Goal: Information Seeking & Learning: Learn about a topic

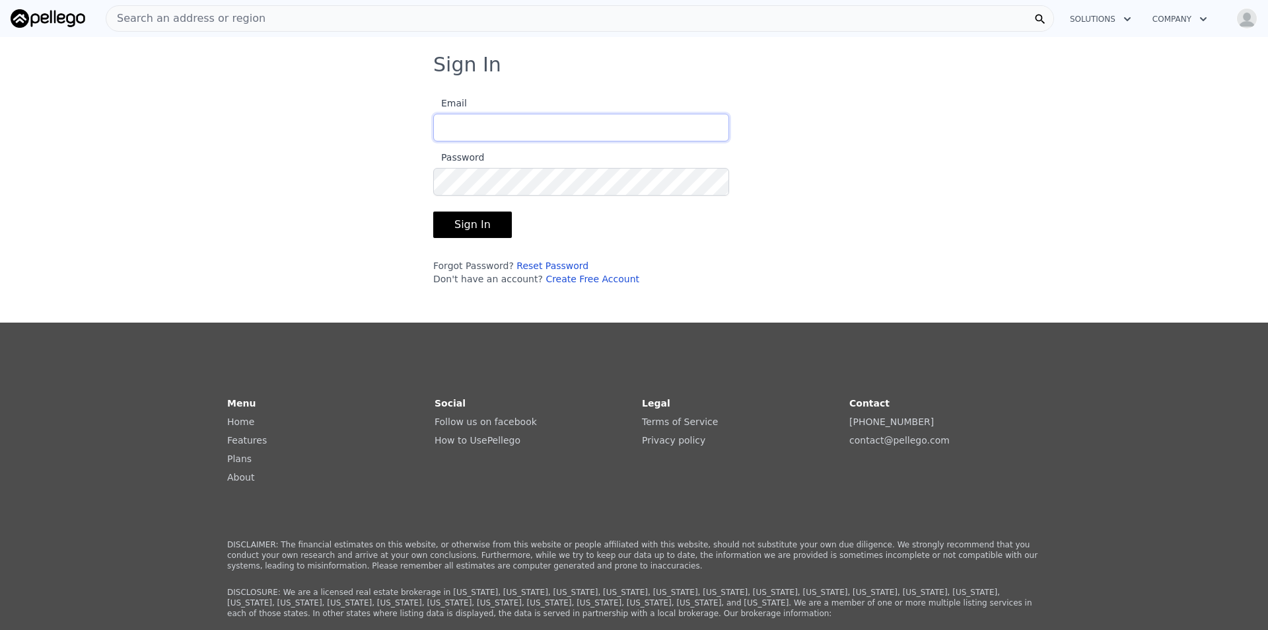
type input "[EMAIL_ADDRESS][DOMAIN_NAME]"
click at [456, 216] on button "Sign In" at bounding box center [472, 224] width 79 height 26
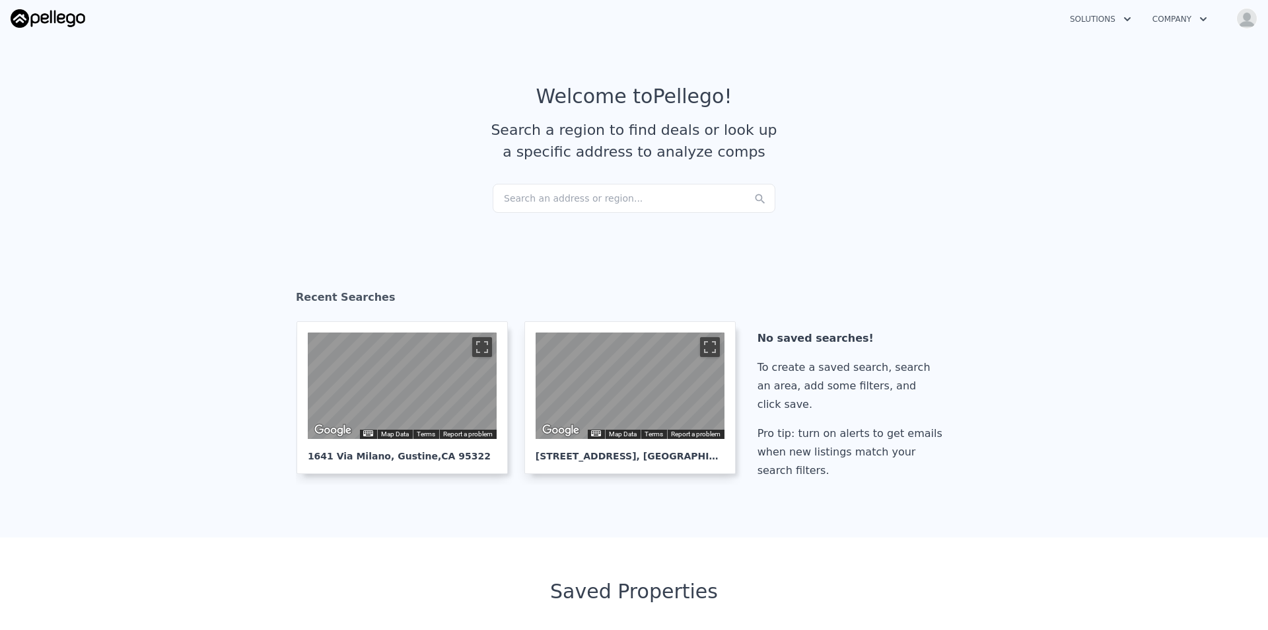
click at [560, 198] on div "Search an address or region..." at bounding box center [634, 198] width 283 height 29
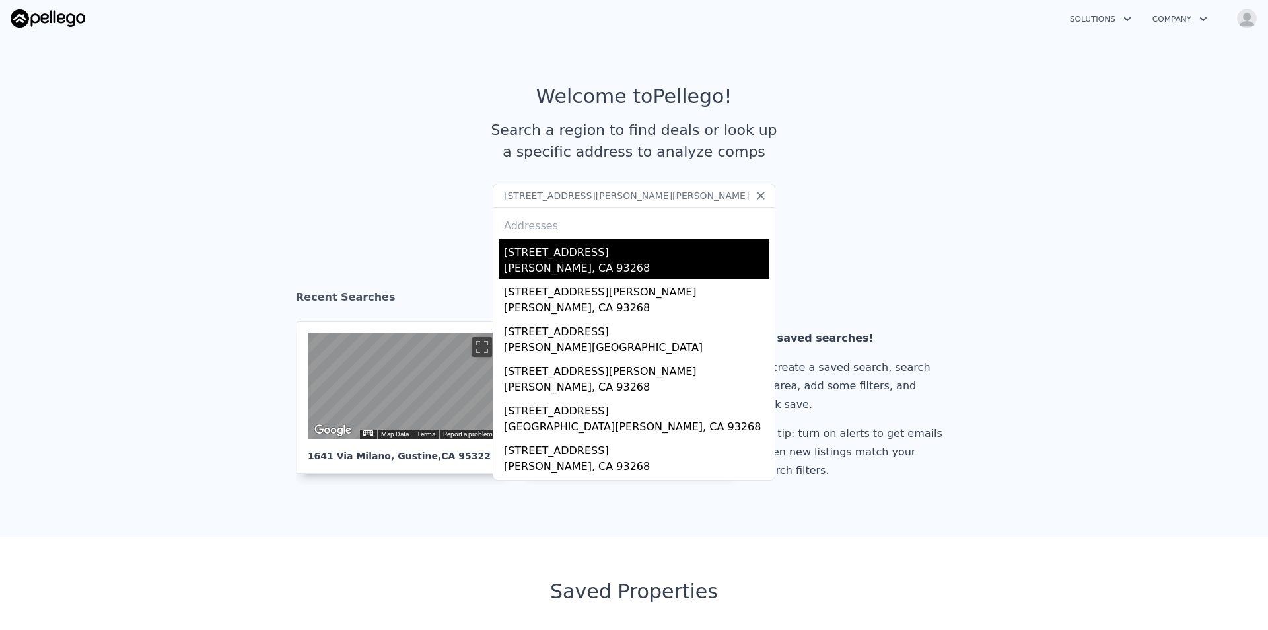
type input "[STREET_ADDRESS][PERSON_NAME][PERSON_NAME]"
click at [587, 266] on div "[PERSON_NAME], CA 93268" at bounding box center [637, 269] width 266 height 18
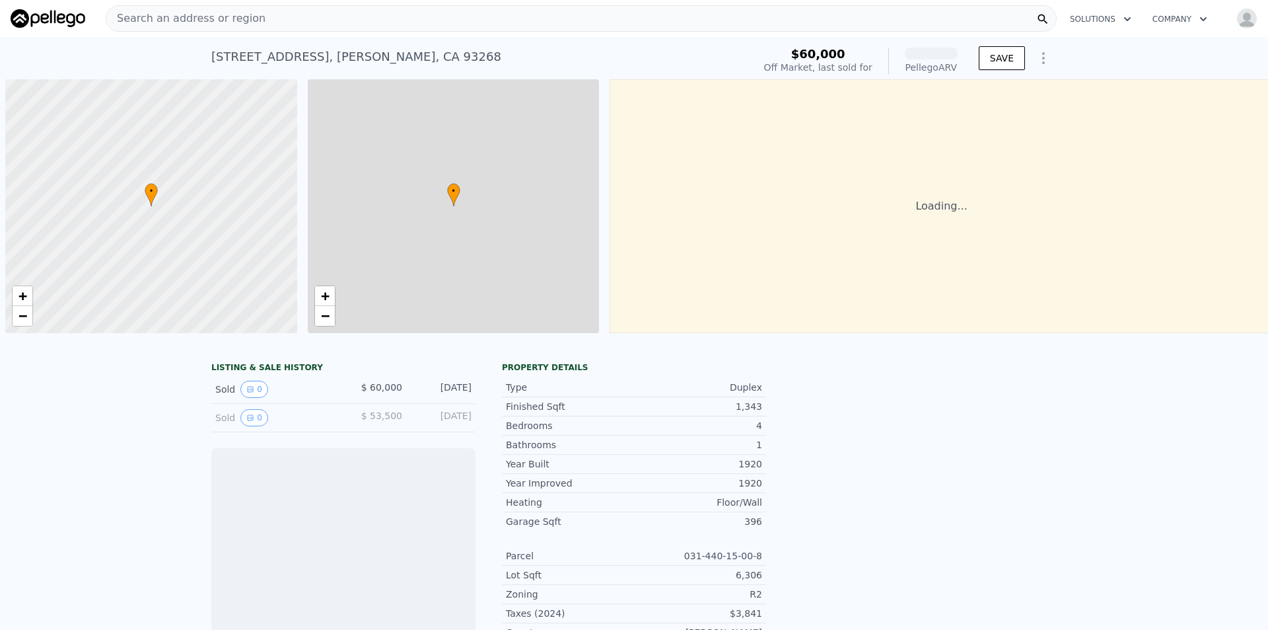
scroll to position [0, 5]
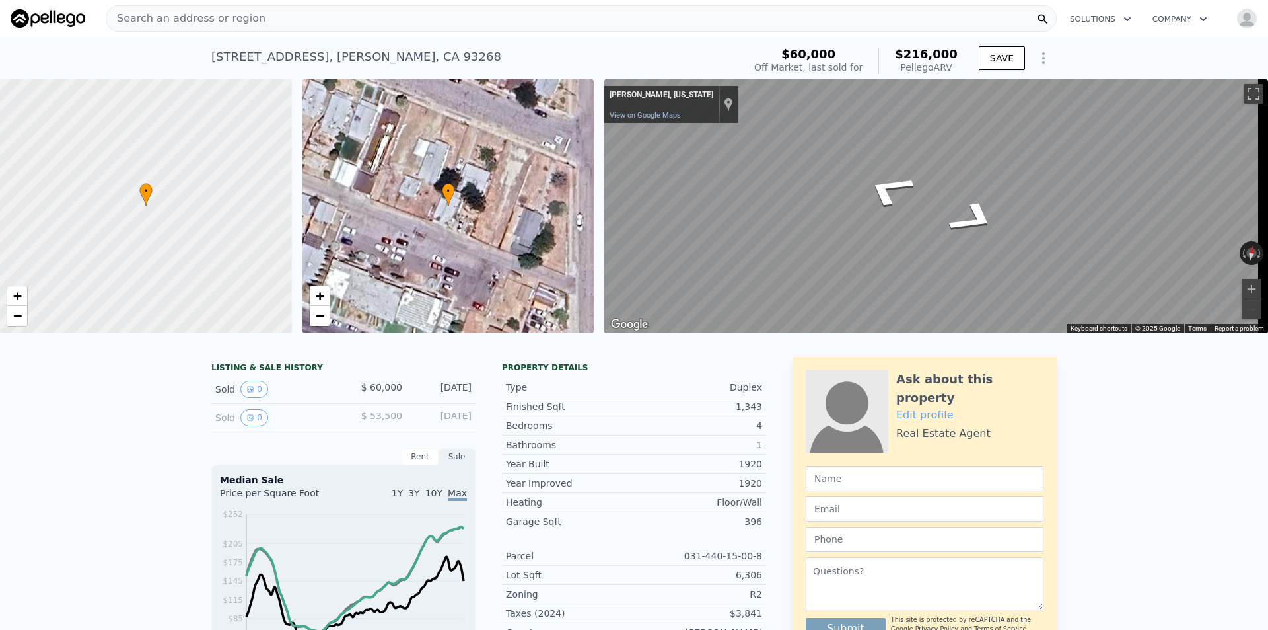
click at [1268, 188] on html "Search an address or region Solutions Company Open main menu Open user menu [ST…" at bounding box center [634, 315] width 1268 height 630
click at [1243, 294] on button "Zoom in" at bounding box center [1252, 289] width 20 height 20
click at [456, 24] on div "Search an address or region" at bounding box center [581, 18] width 951 height 26
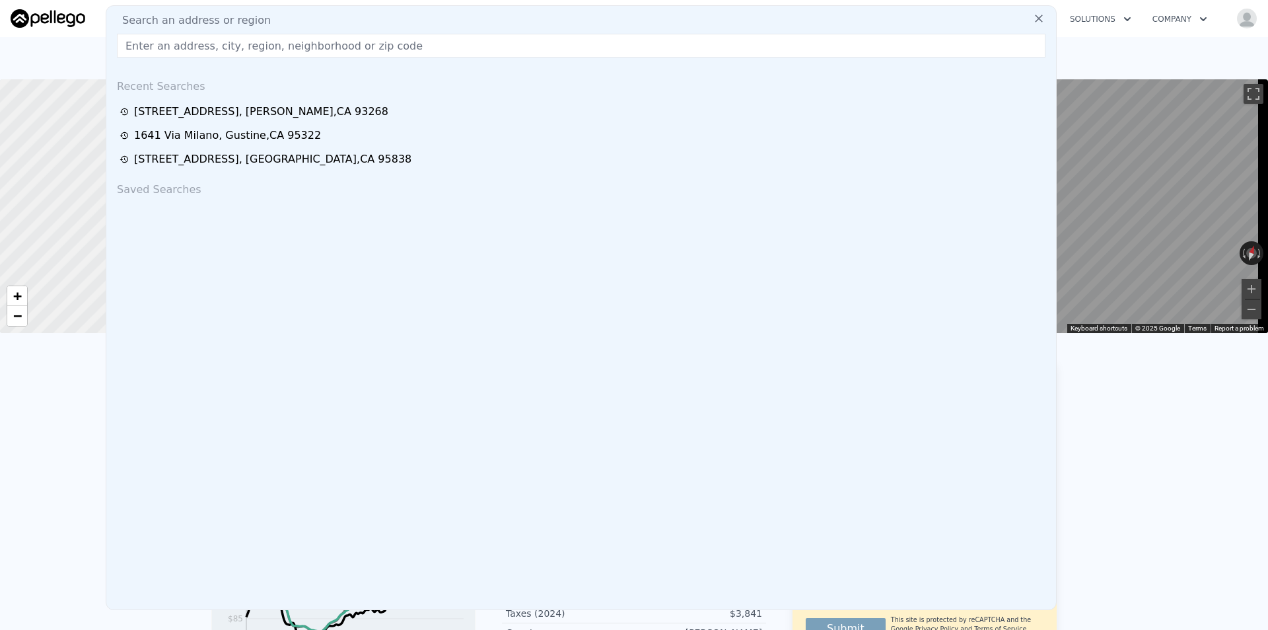
click at [403, 50] on input "text" at bounding box center [581, 46] width 929 height 24
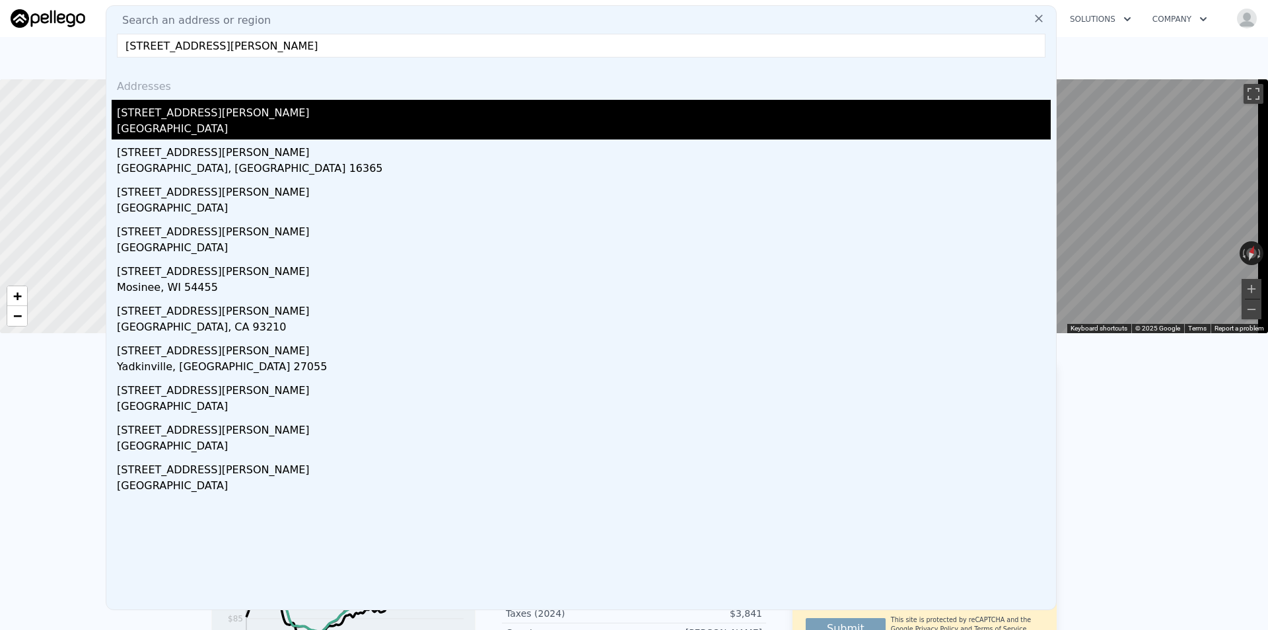
type input "[STREET_ADDRESS][PERSON_NAME]"
click at [267, 121] on div "[GEOGRAPHIC_DATA]" at bounding box center [584, 130] width 934 height 18
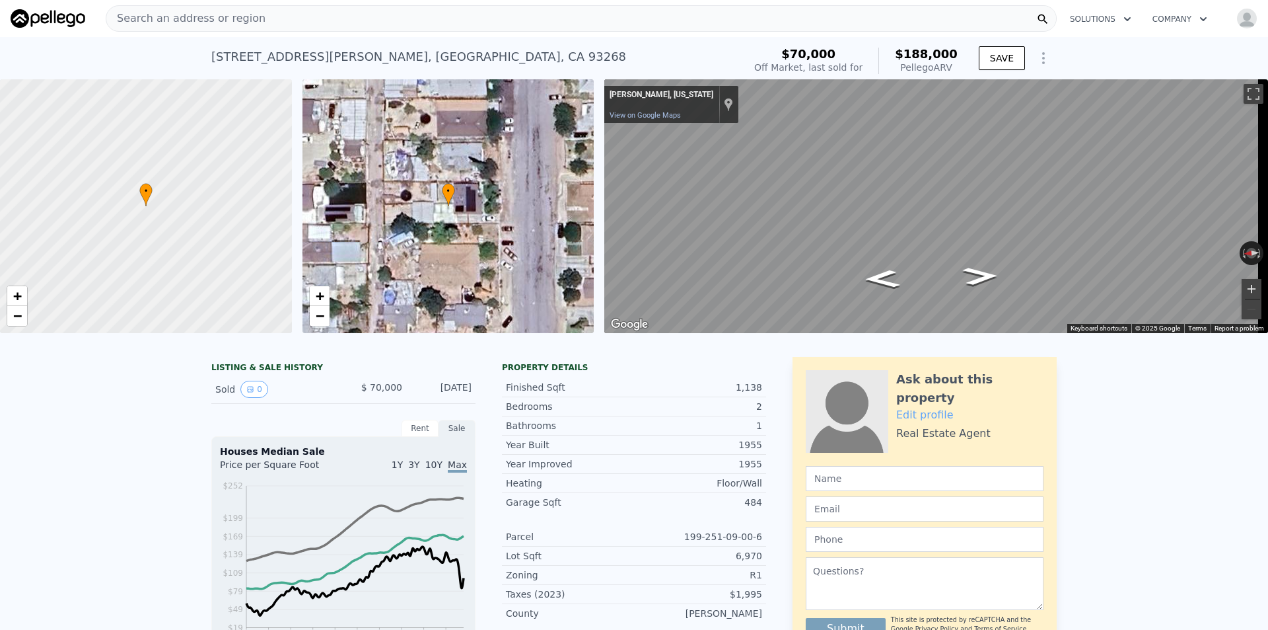
click at [1242, 289] on button "Zoom in" at bounding box center [1252, 289] width 20 height 20
click at [1268, 169] on html "Search an address or region Solutions Company Open main menu Open user menu [ST…" at bounding box center [634, 315] width 1268 height 630
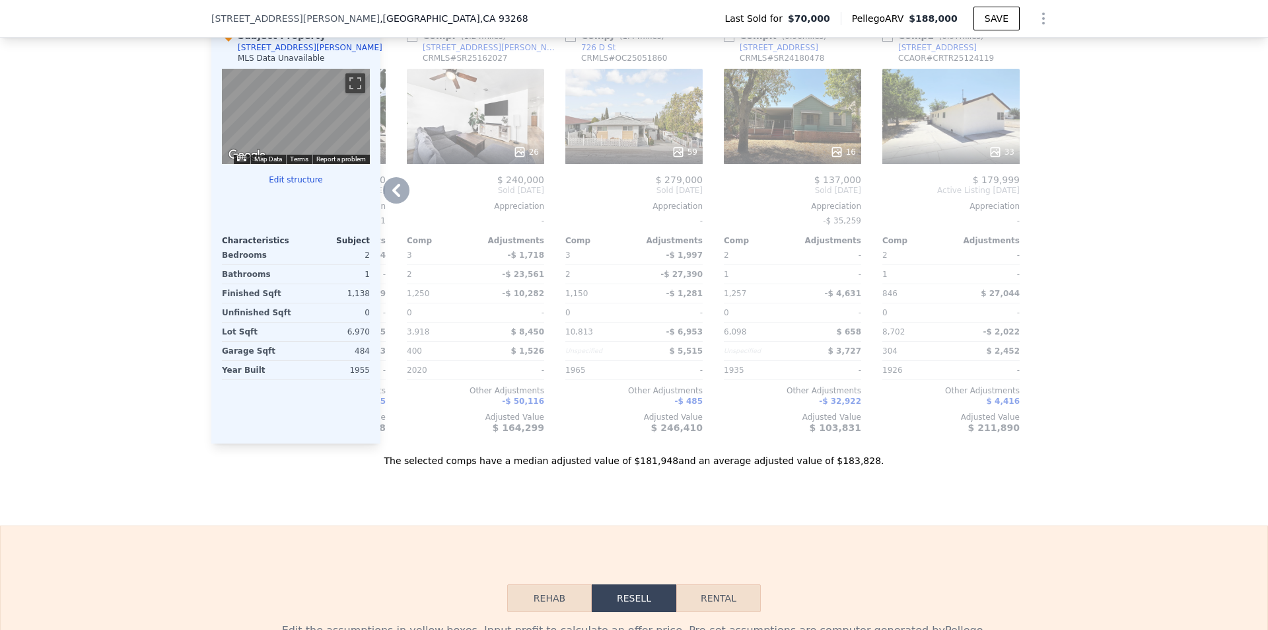
scroll to position [1118, 0]
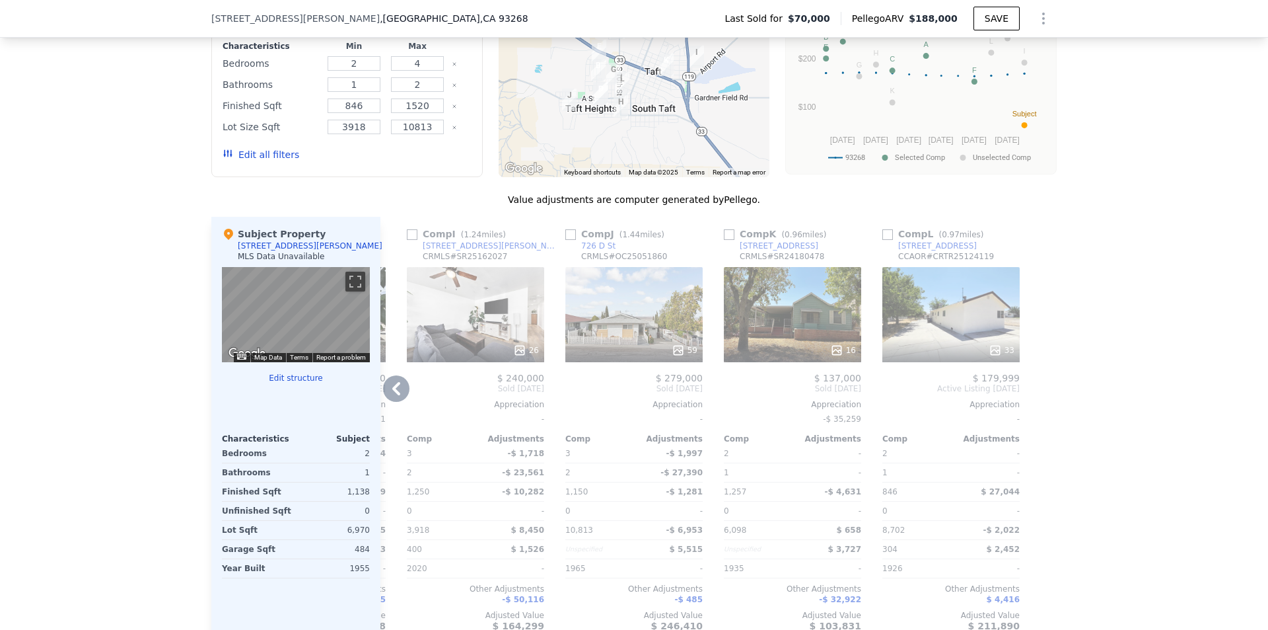
click at [799, 293] on div "16" at bounding box center [792, 314] width 137 height 95
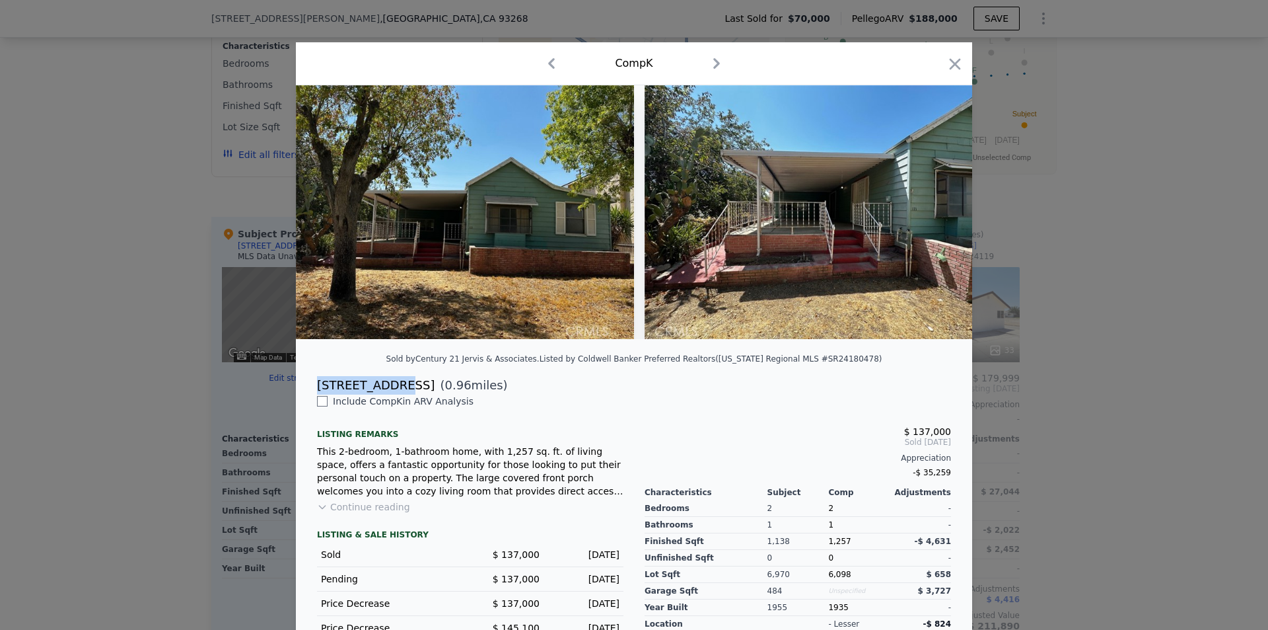
drag, startPoint x: 381, startPoint y: 394, endPoint x: 297, endPoint y: 391, distance: 83.9
click at [297, 391] on div "[STREET_ADDRESS] ( 0.96 miles)" at bounding box center [634, 385] width 676 height 18
copy div "[STREET_ADDRESS]"
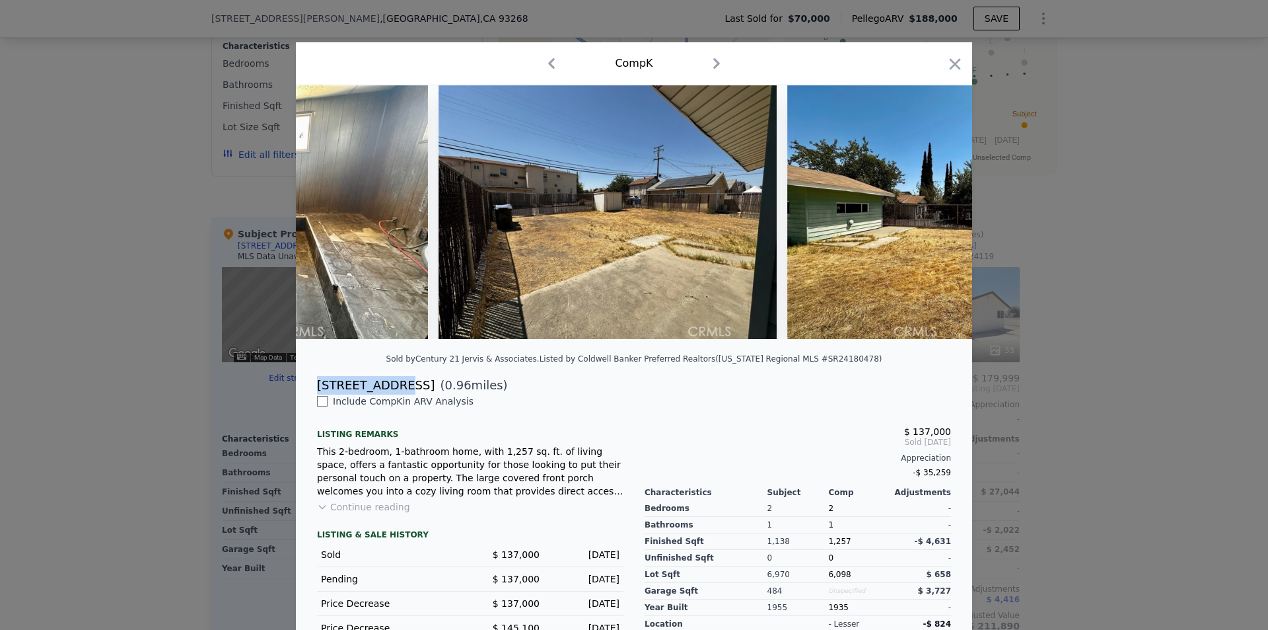
scroll to position [0, 4894]
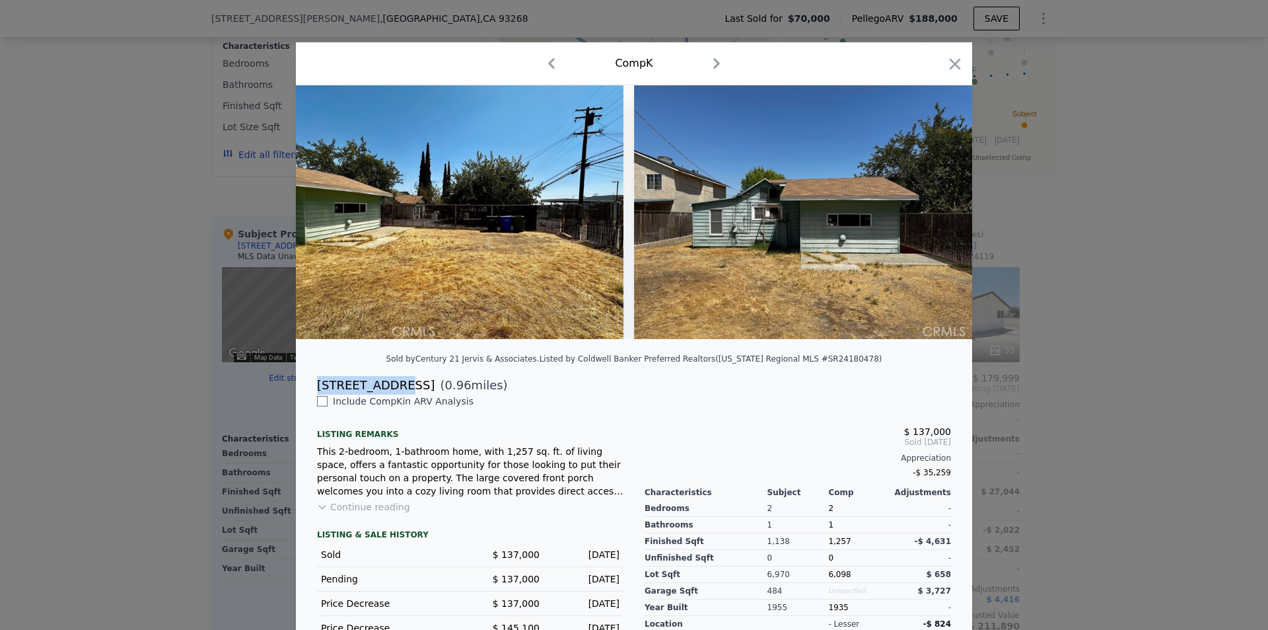
click at [962, 65] on div "Comp K" at bounding box center [634, 63] width 676 height 43
click at [930, 67] on div "Comp K" at bounding box center [634, 63] width 655 height 21
click at [946, 61] on icon "button" at bounding box center [955, 64] width 18 height 18
